Goal: Task Accomplishment & Management: Use online tool/utility

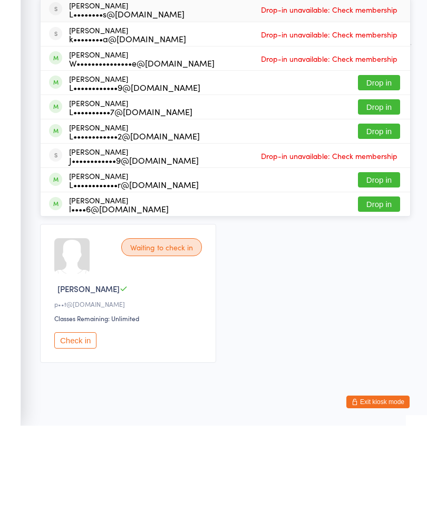
type input "Laur"
click at [380, 262] on button "Drop in" at bounding box center [379, 269] width 42 height 15
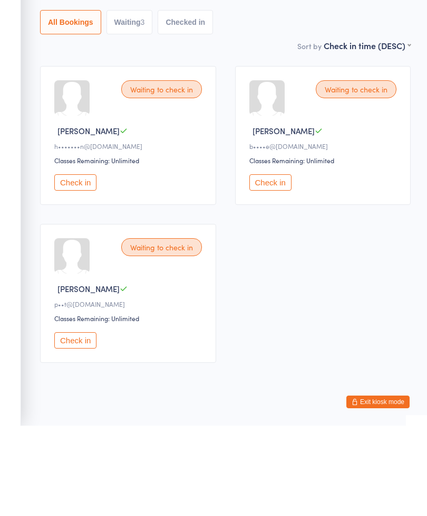
click at [76, 264] on button "Check in" at bounding box center [75, 272] width 42 height 16
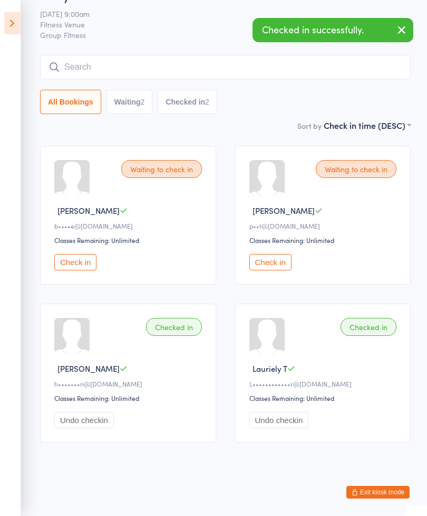
click at [77, 254] on button "Check in" at bounding box center [75, 262] width 42 height 16
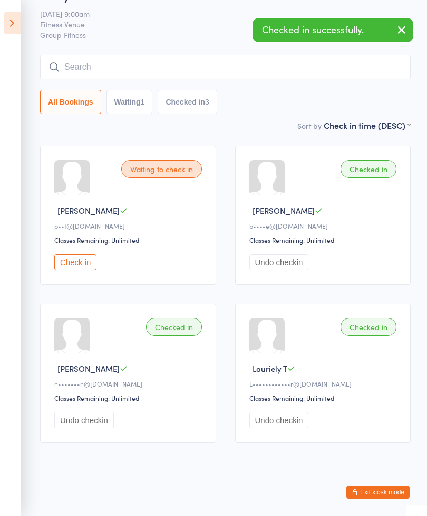
click at [66, 254] on button "Check in" at bounding box center [75, 262] width 42 height 16
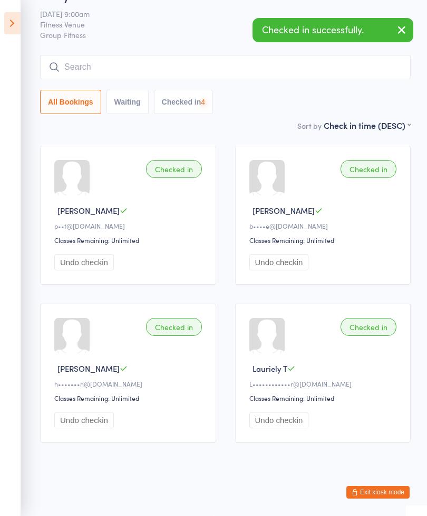
click at [204, 55] on input "search" at bounding box center [225, 67] width 371 height 24
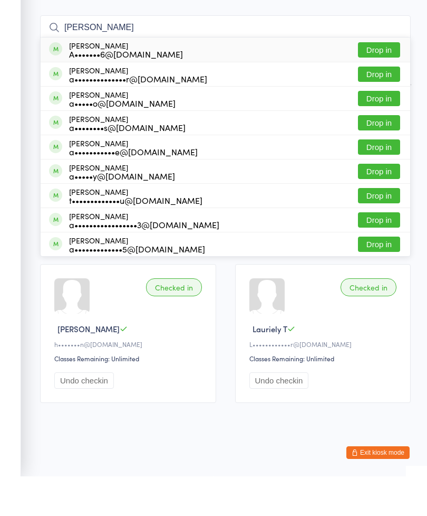
type input "[PERSON_NAME]"
click at [385, 179] on button "Drop in" at bounding box center [379, 186] width 42 height 15
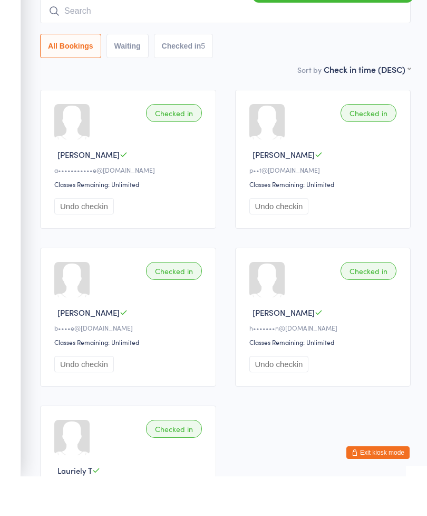
click at [178, 39] on input "search" at bounding box center [225, 51] width 371 height 24
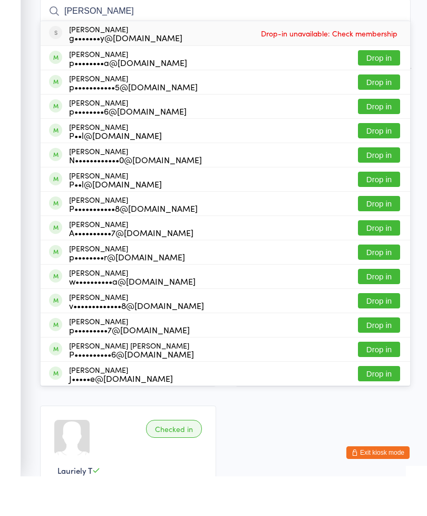
type input "[PERSON_NAME]"
click at [385, 211] on button "Drop in" at bounding box center [379, 218] width 42 height 15
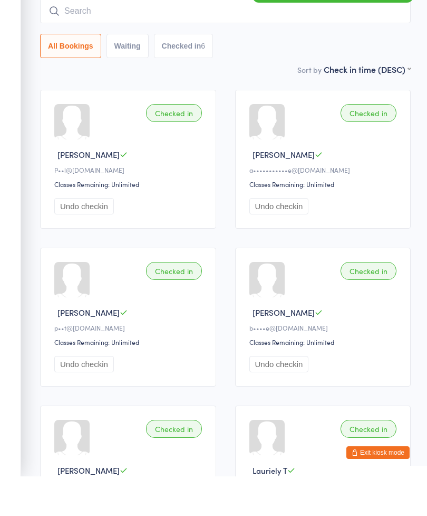
click at [243, 39] on input "search" at bounding box center [225, 51] width 371 height 24
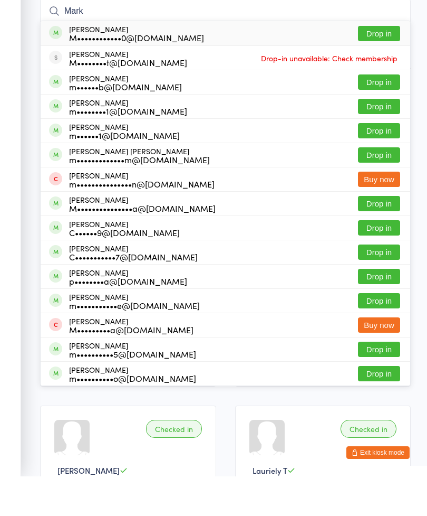
type input "Mark"
click at [380, 114] on button "Drop in" at bounding box center [379, 121] width 42 height 15
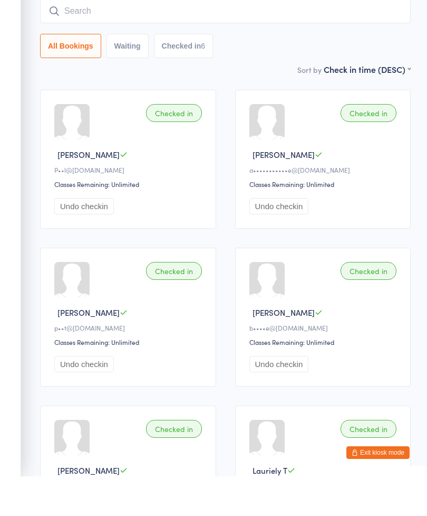
scroll to position [85, 0]
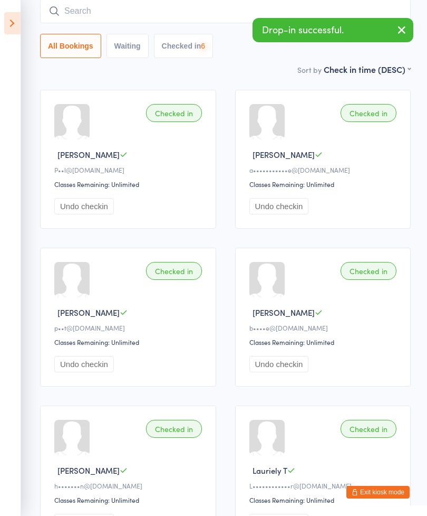
click at [245, 8] on input "search" at bounding box center [225, 11] width 371 height 24
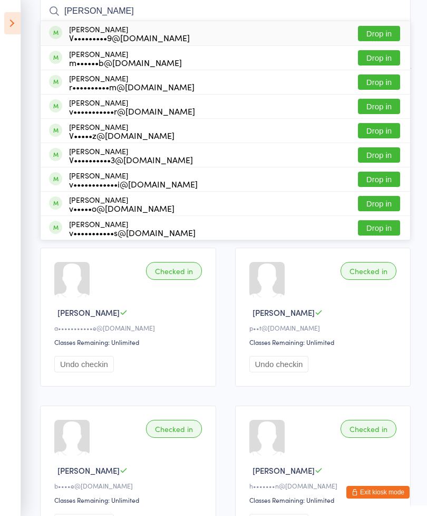
type input "[PERSON_NAME]"
click at [377, 60] on button "Drop in" at bounding box center [379, 57] width 42 height 15
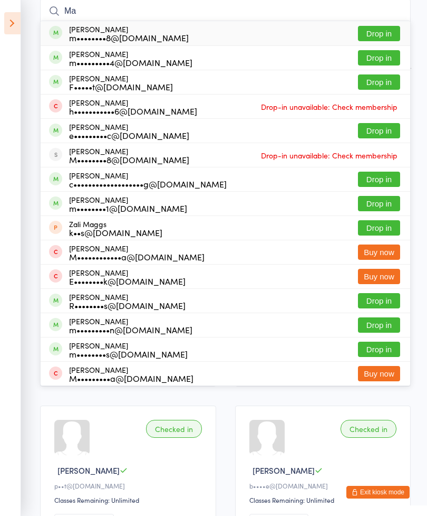
type input "M"
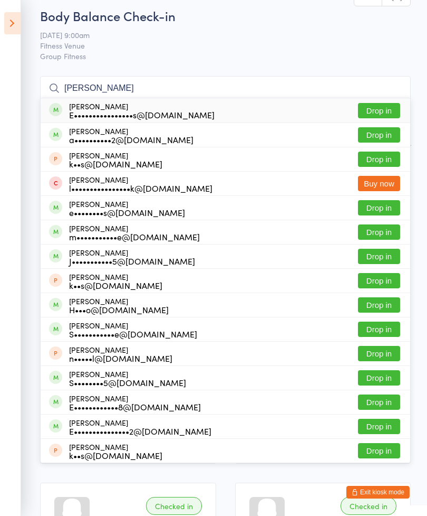
scroll to position [0, 0]
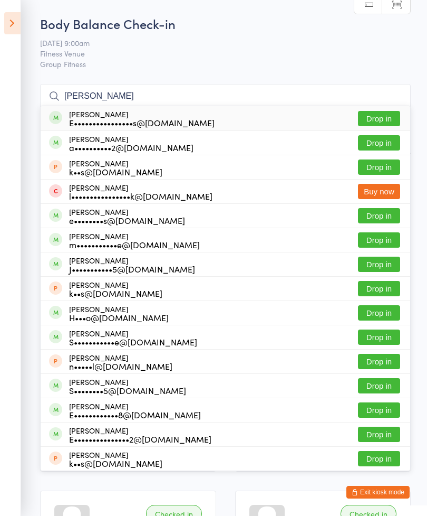
type input "[PERSON_NAME]"
click at [382, 119] on button "Drop in" at bounding box center [379, 118] width 42 height 15
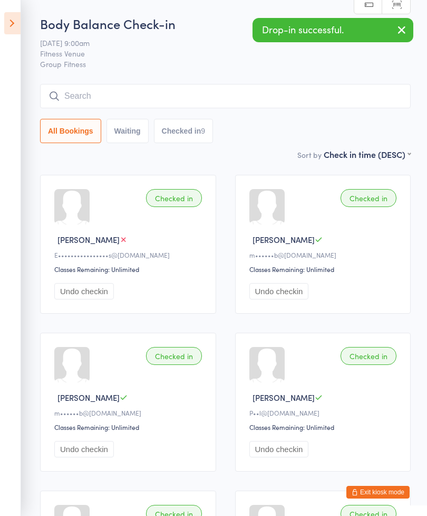
click at [213, 92] on input "search" at bounding box center [225, 96] width 371 height 24
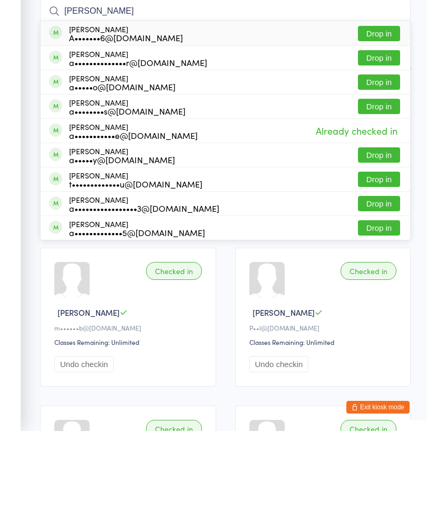
type input "[PERSON_NAME]"
click at [376, 281] on button "Drop in" at bounding box center [379, 288] width 42 height 15
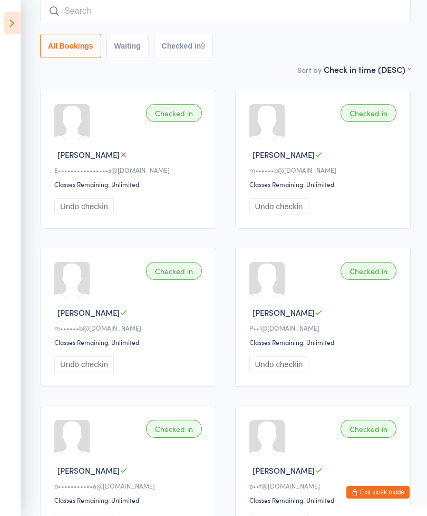
click at [283, 14] on input "search" at bounding box center [225, 11] width 371 height 24
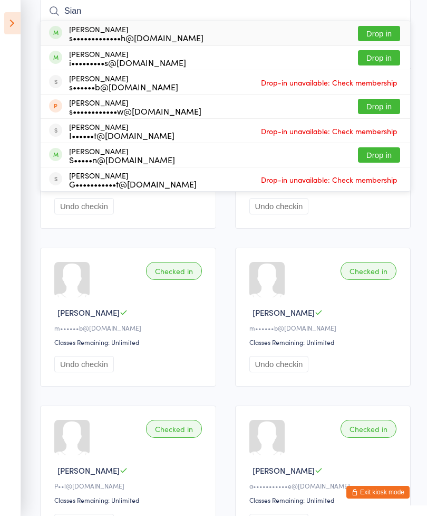
type input "Sian"
click at [386, 36] on button "Drop in" at bounding box center [379, 33] width 42 height 15
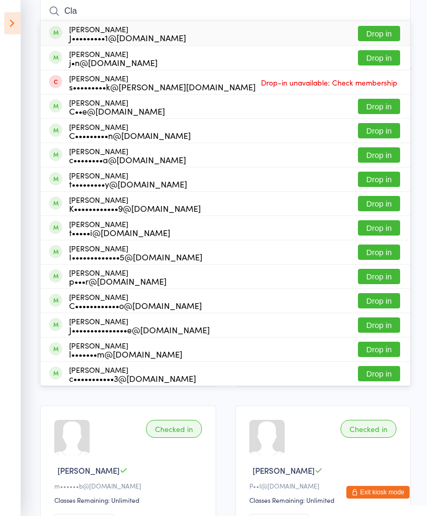
type input "Cla"
click at [385, 158] on button "Drop in" at bounding box center [379, 154] width 42 height 15
